Goal: Task Accomplishment & Management: Use online tool/utility

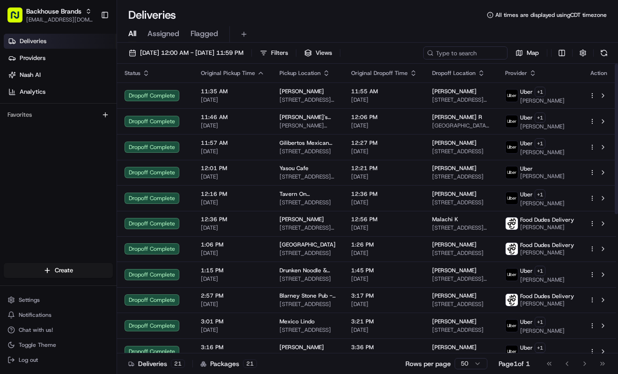
click at [57, 209] on div "Deliveries Providers [PERSON_NAME] Analytics Favorites" at bounding box center [58, 149] width 117 height 238
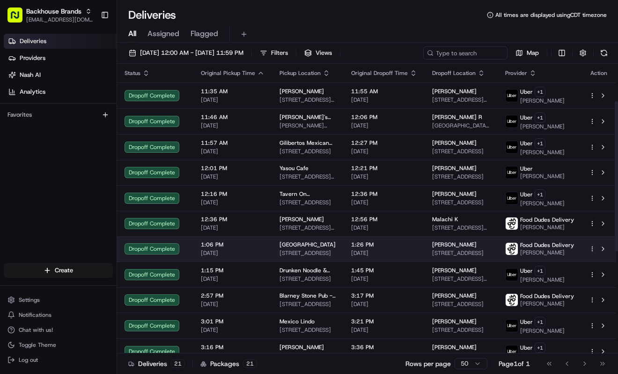
scroll to position [268, 0]
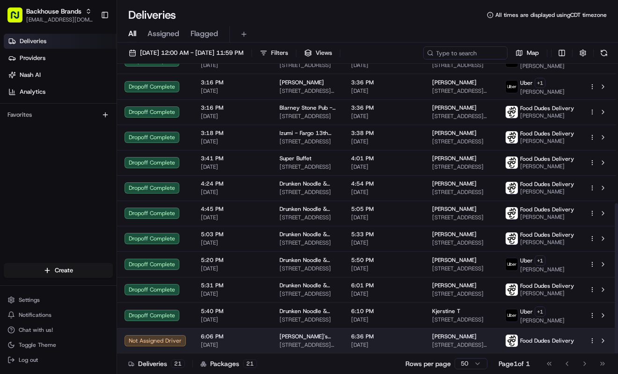
click at [592, 337] on div at bounding box center [599, 340] width 20 height 11
click at [594, 340] on html "Backhouse Brands [EMAIL_ADDRESS][DOMAIN_NAME] Toggle Sidebar Deliveries Provide…" at bounding box center [309, 187] width 618 height 374
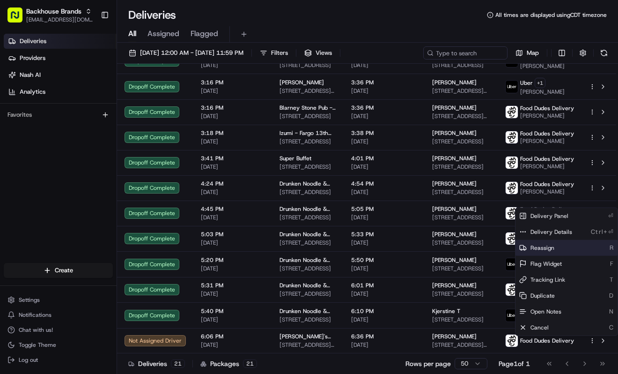
click at [557, 243] on div "Reassign R" at bounding box center [567, 248] width 102 height 16
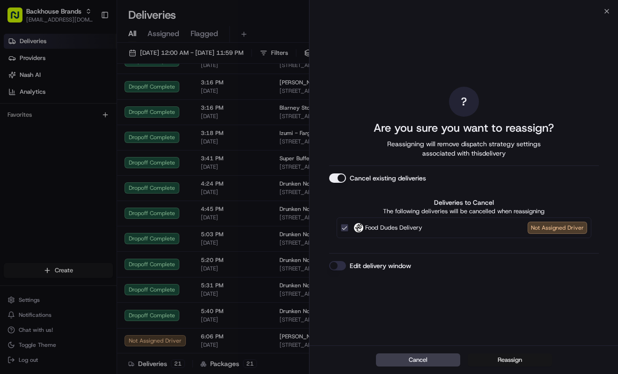
click at [510, 356] on button "Reassign" at bounding box center [510, 359] width 84 height 13
click at [336, 98] on div "? Are you sure you want to reassign? Reassigning will remove dispatch strategy …" at bounding box center [464, 178] width 270 height 330
drag, startPoint x: 336, startPoint y: 98, endPoint x: 360, endPoint y: 113, distance: 28.2
click at [338, 98] on div "? Are you sure you want to reassign? Reassigning will remove dispatch strategy …" at bounding box center [464, 178] width 270 height 330
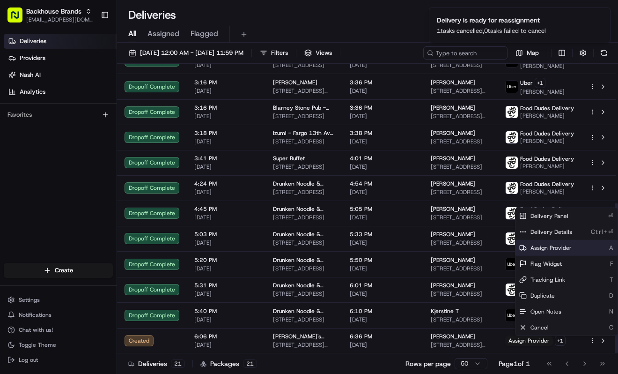
click at [542, 246] on span "Assign Provider" at bounding box center [551, 247] width 41 height 7
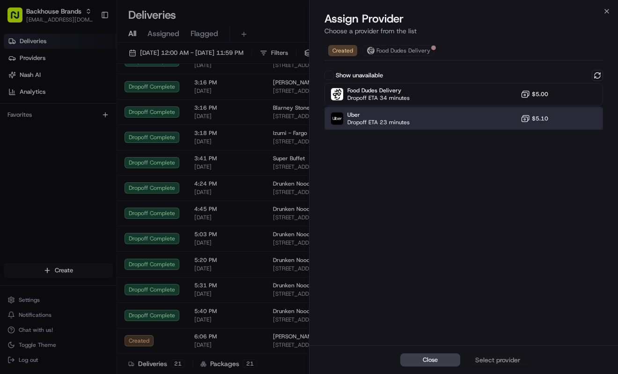
click at [406, 120] on span "Dropoff ETA 23 minutes" at bounding box center [378, 121] width 62 height 7
click at [504, 358] on div "Assign Provider" at bounding box center [498, 359] width 46 height 9
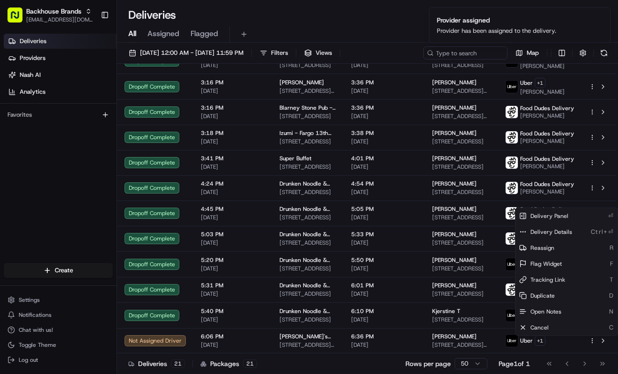
click at [75, 215] on div "Deliveries Providers [PERSON_NAME] Analytics Favorites" at bounding box center [58, 149] width 117 height 238
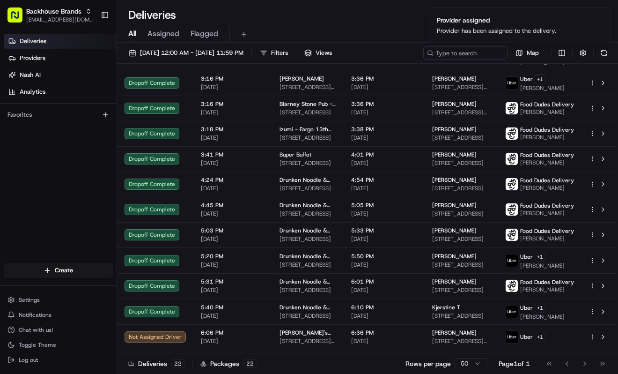
click at [32, 210] on div "Deliveries Providers [PERSON_NAME] Analytics Favorites" at bounding box center [58, 149] width 117 height 238
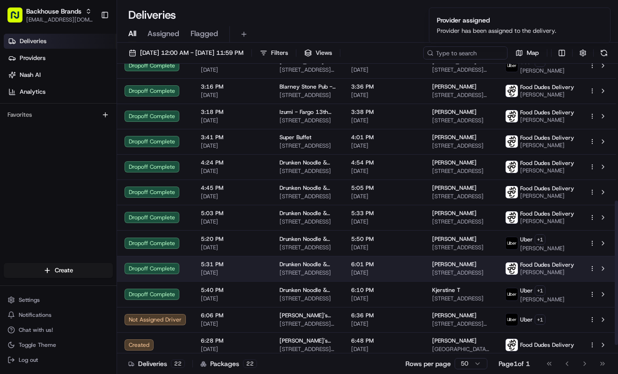
scroll to position [293, 0]
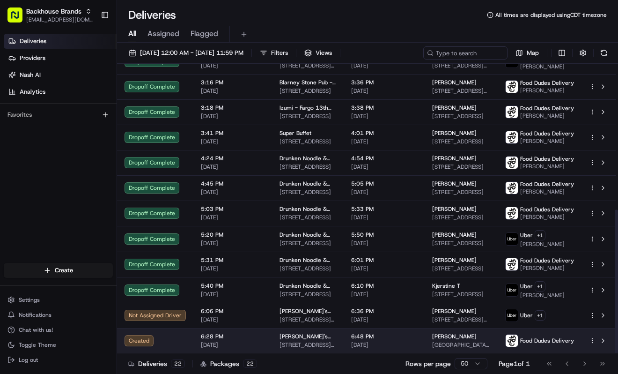
click at [591, 342] on html "Backhouse Brands [EMAIL_ADDRESS][DOMAIN_NAME] Toggle Sidebar Deliveries Provide…" at bounding box center [309, 187] width 618 height 374
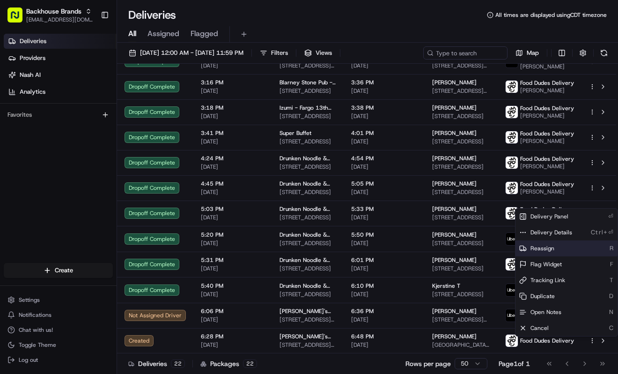
click at [569, 252] on div "Reassign R" at bounding box center [567, 248] width 102 height 16
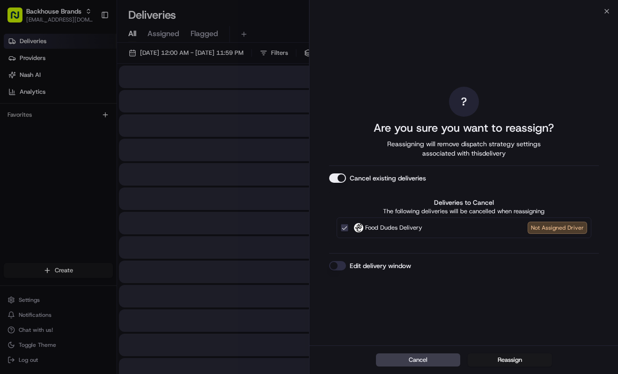
click at [488, 357] on button "Reassign" at bounding box center [510, 359] width 84 height 13
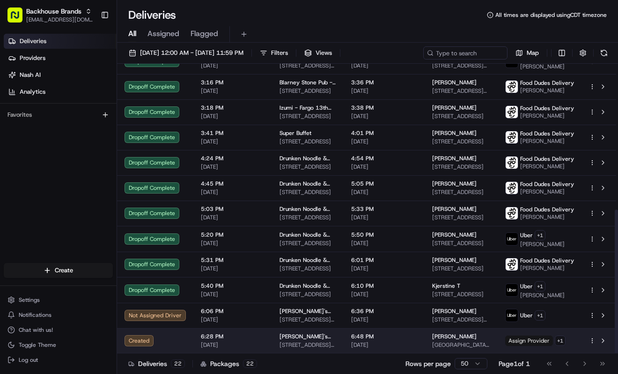
click at [525, 341] on span "Assign Provider" at bounding box center [529, 340] width 48 height 10
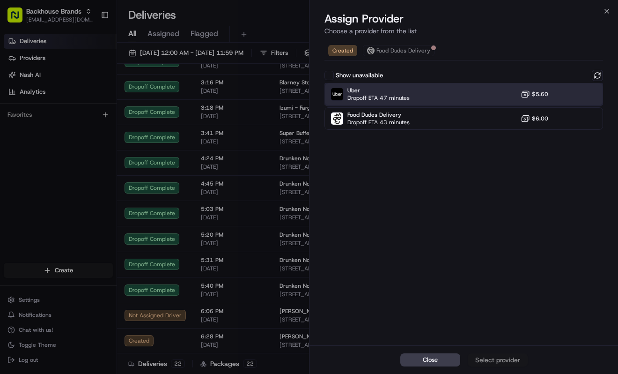
click at [450, 95] on div "Uber Dropoff ETA 47 minutes $5.60" at bounding box center [464, 94] width 279 height 22
click at [508, 359] on div "Assign Provider" at bounding box center [498, 359] width 46 height 9
